Goal: Register for event/course

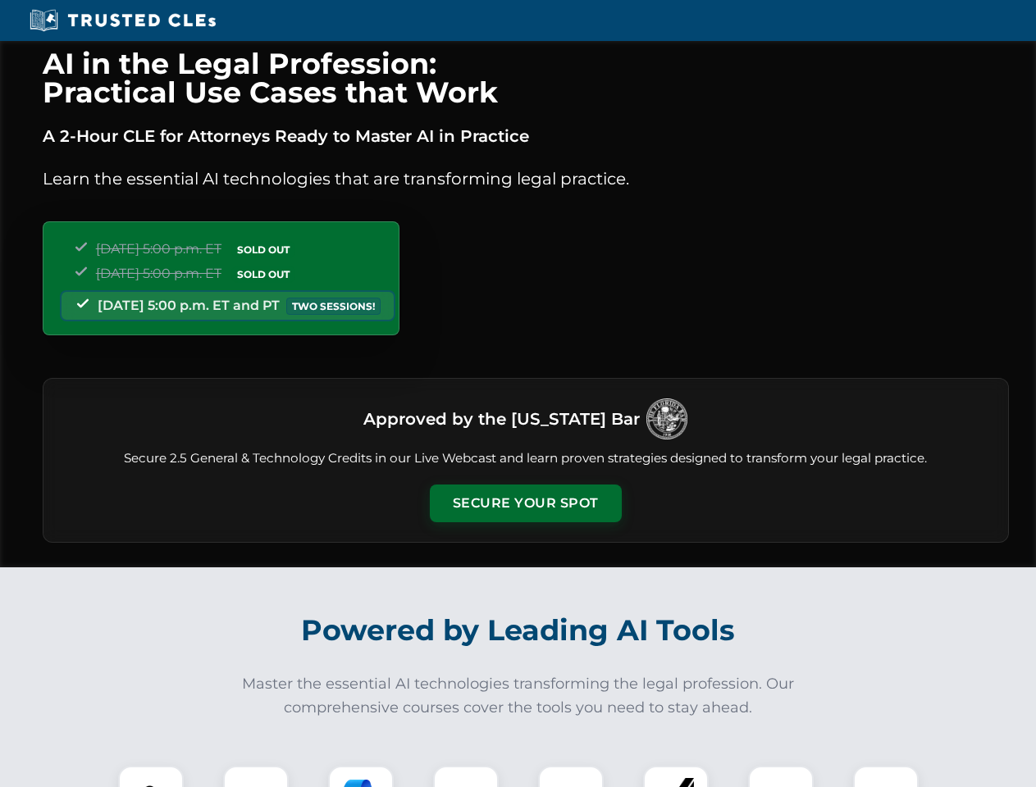
click at [525, 504] on button "Secure Your Spot" at bounding box center [526, 504] width 192 height 38
click at [151, 777] on img at bounding box center [151, 799] width 48 height 48
click at [256, 777] on div at bounding box center [256, 799] width 66 height 66
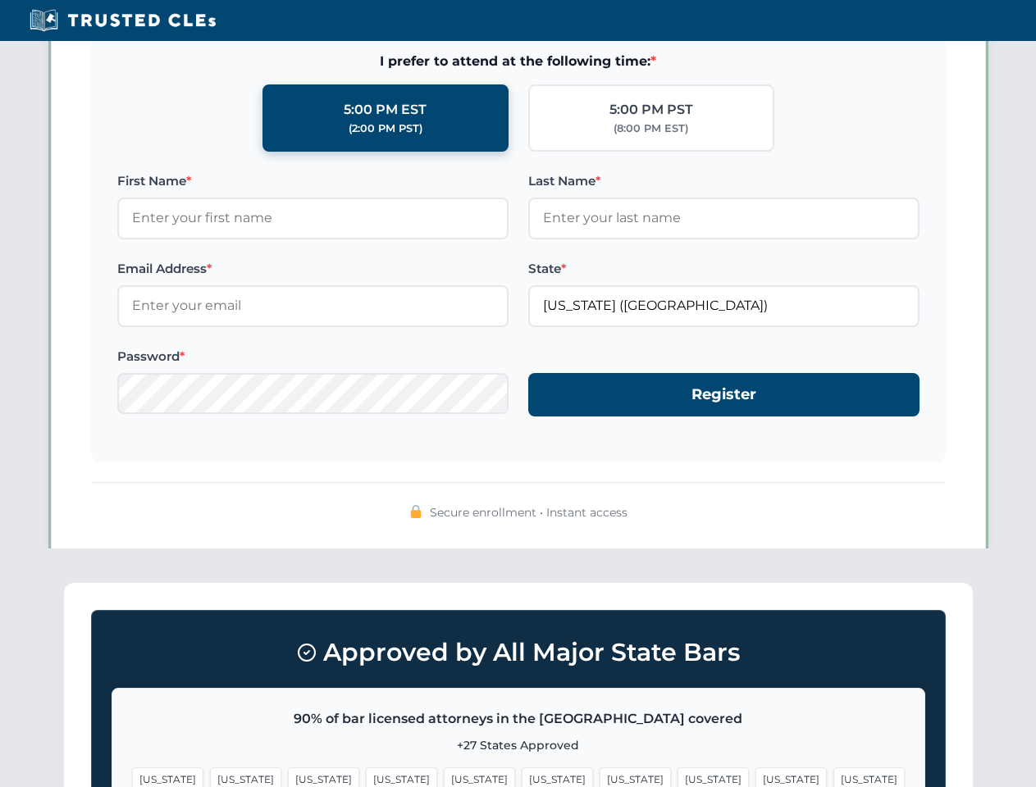
click at [755, 777] on span "[US_STATE]" at bounding box center [790, 780] width 71 height 24
